Goal: Task Accomplishment & Management: Use online tool/utility

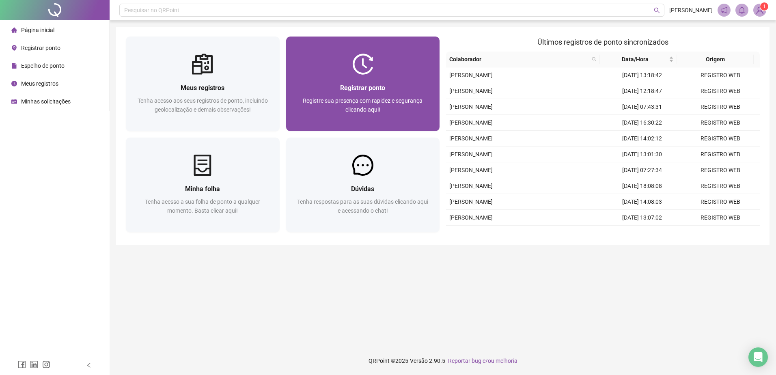
click at [350, 90] on span "Registrar ponto" at bounding box center [362, 88] width 45 height 8
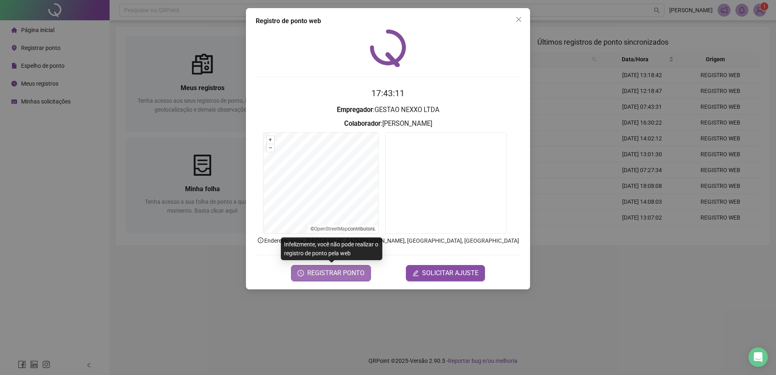
click at [327, 277] on span "REGISTRAR PONTO" at bounding box center [335, 273] width 57 height 10
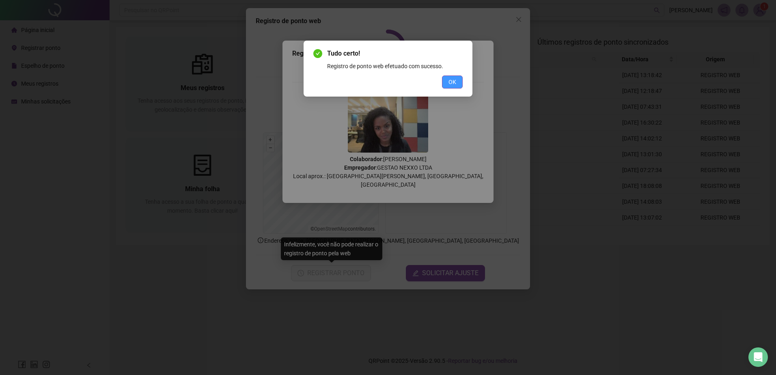
click at [453, 80] on span "OK" at bounding box center [452, 81] width 8 height 9
